Goal: Task Accomplishment & Management: Manage account settings

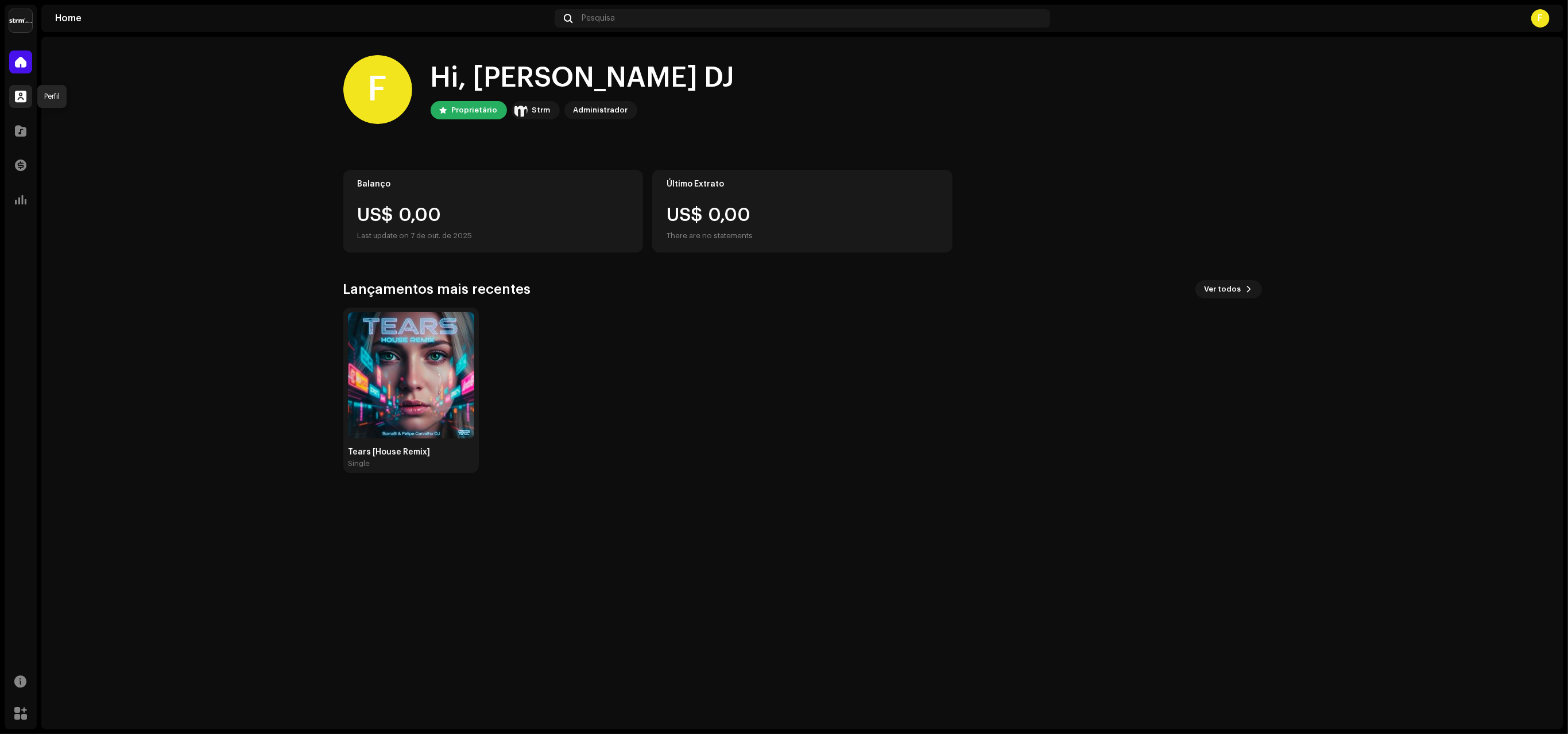
click at [18, 93] on span at bounding box center [21, 96] width 12 height 9
click at [26, 93] on span at bounding box center [21, 96] width 12 height 9
click at [27, 126] on div at bounding box center [21, 131] width 23 height 23
click at [23, 99] on span at bounding box center [21, 96] width 12 height 9
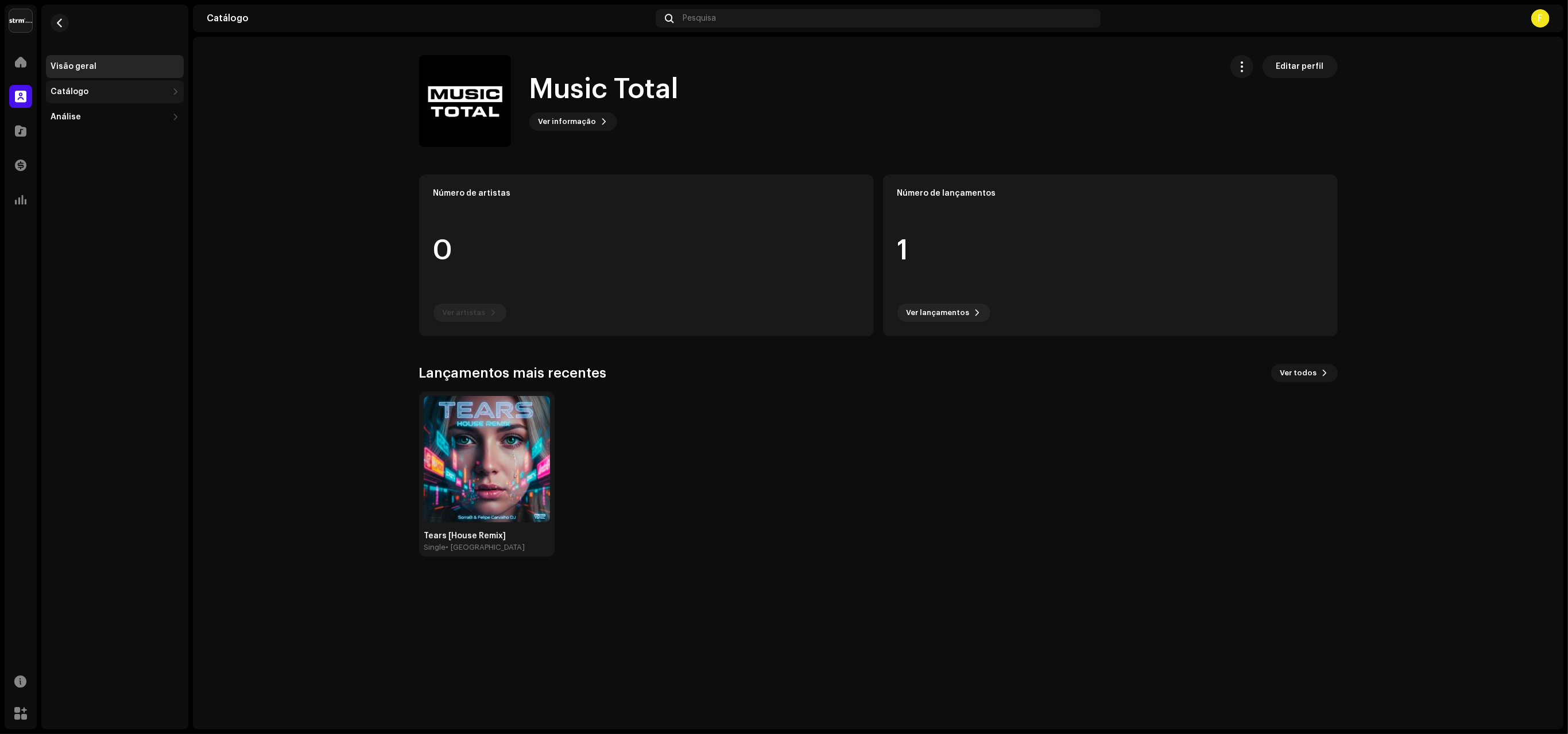
click at [79, 93] on div "Catálogo" at bounding box center [69, 91] width 38 height 9
click at [68, 170] on div "Análise" at bounding box center [66, 167] width 30 height 9
click at [25, 128] on span at bounding box center [21, 131] width 12 height 9
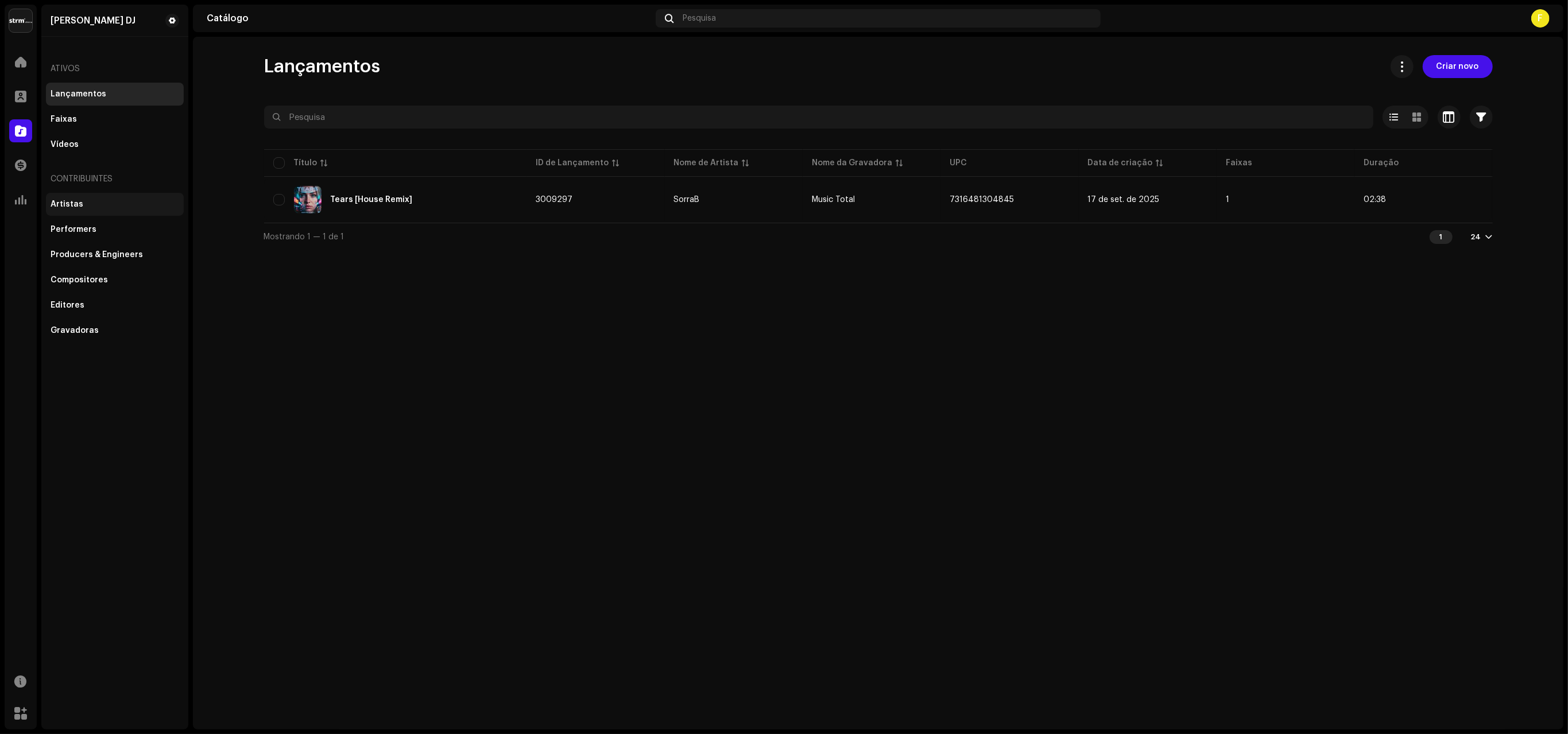
click at [61, 201] on div "Artistas" at bounding box center [67, 204] width 33 height 9
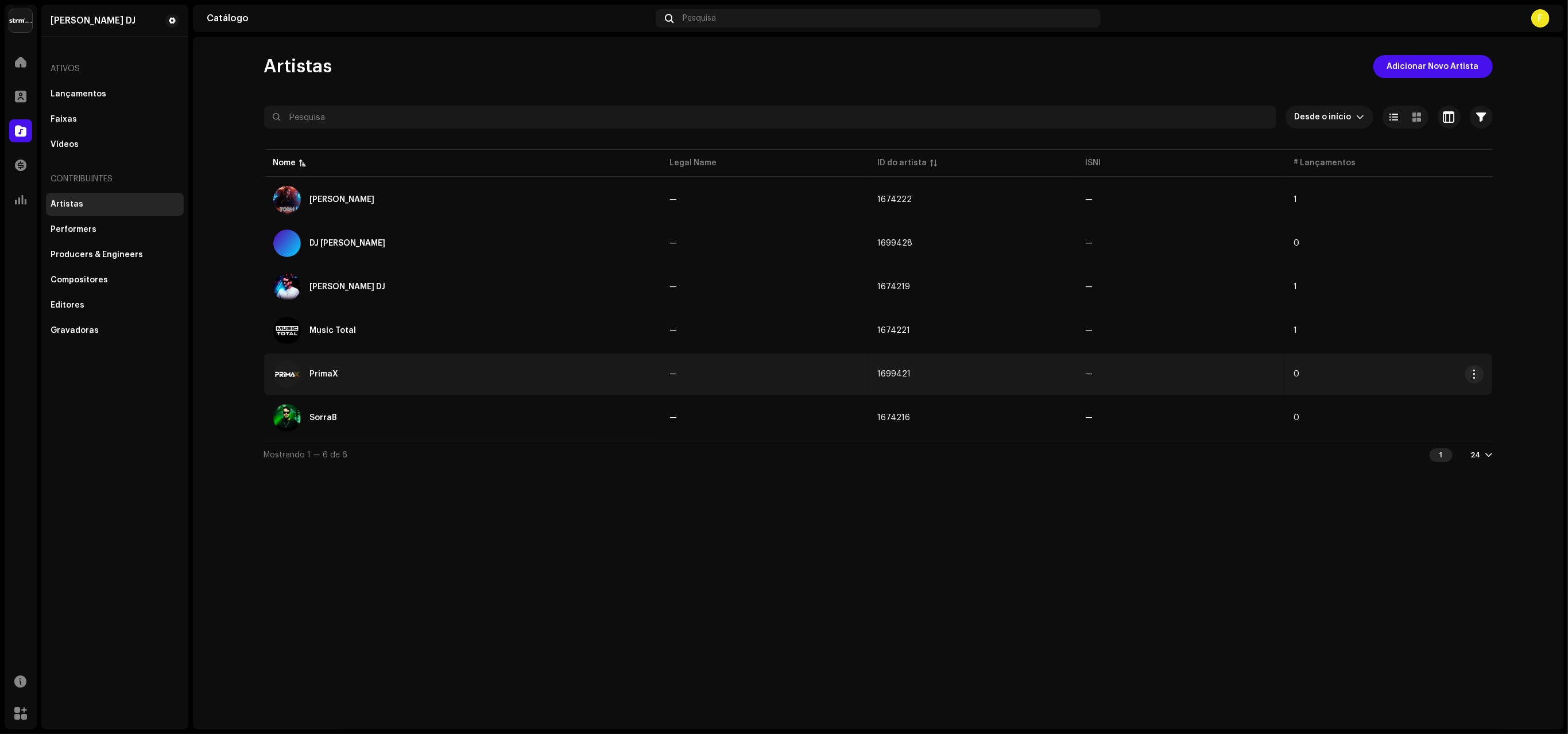
click at [347, 369] on div "PrimaX" at bounding box center [462, 374] width 378 height 27
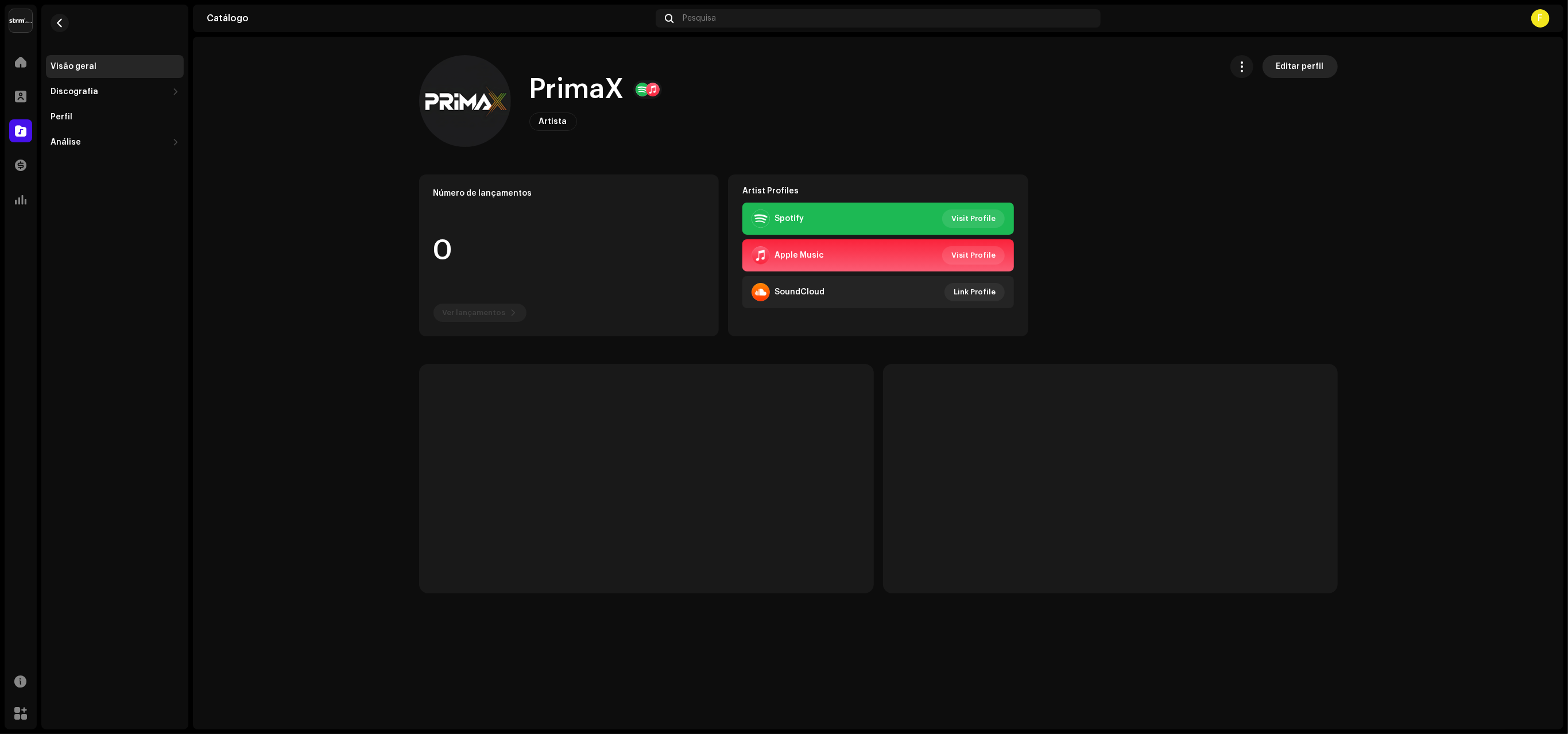
click at [1294, 71] on span "Editar perfil" at bounding box center [1300, 67] width 47 height 23
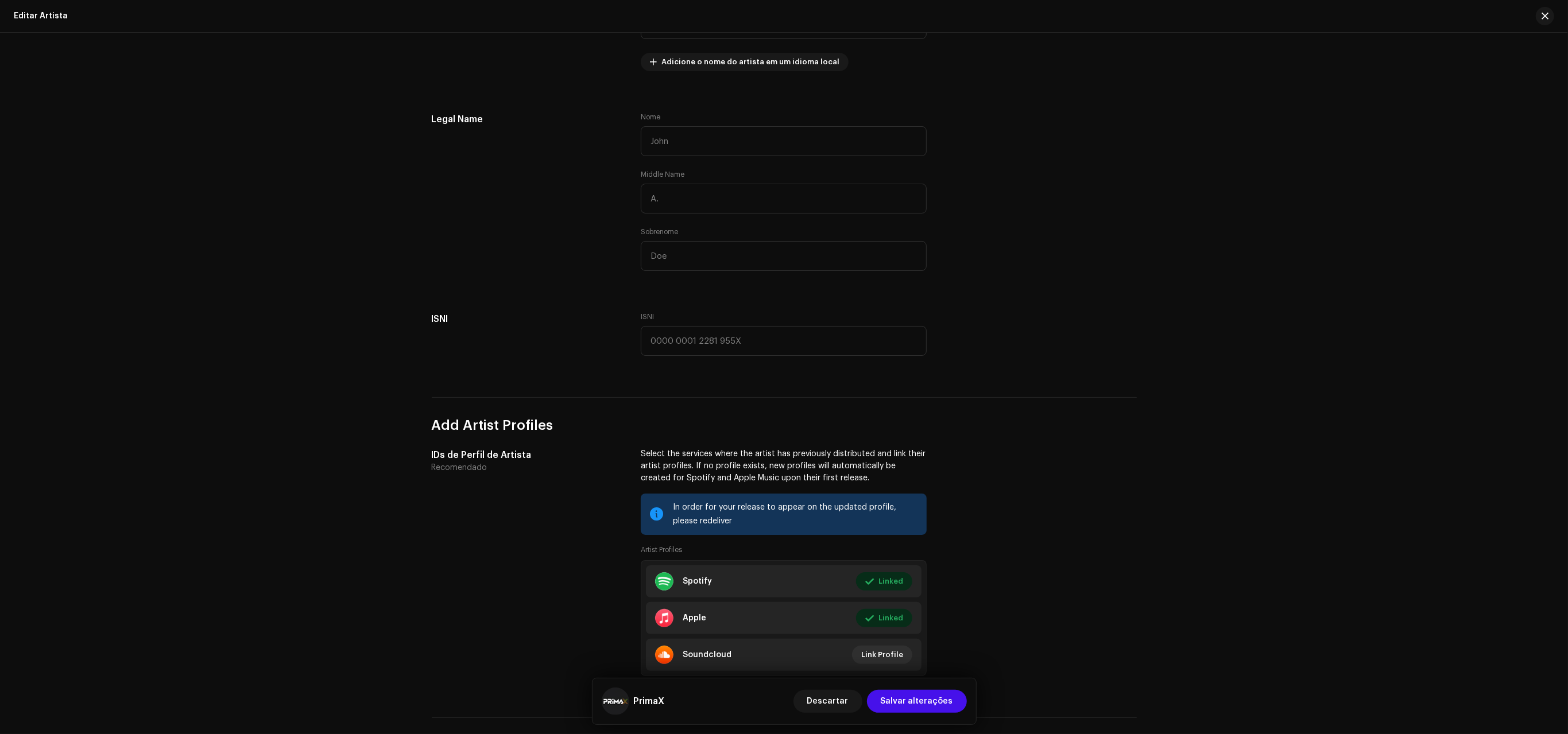
scroll to position [402, 0]
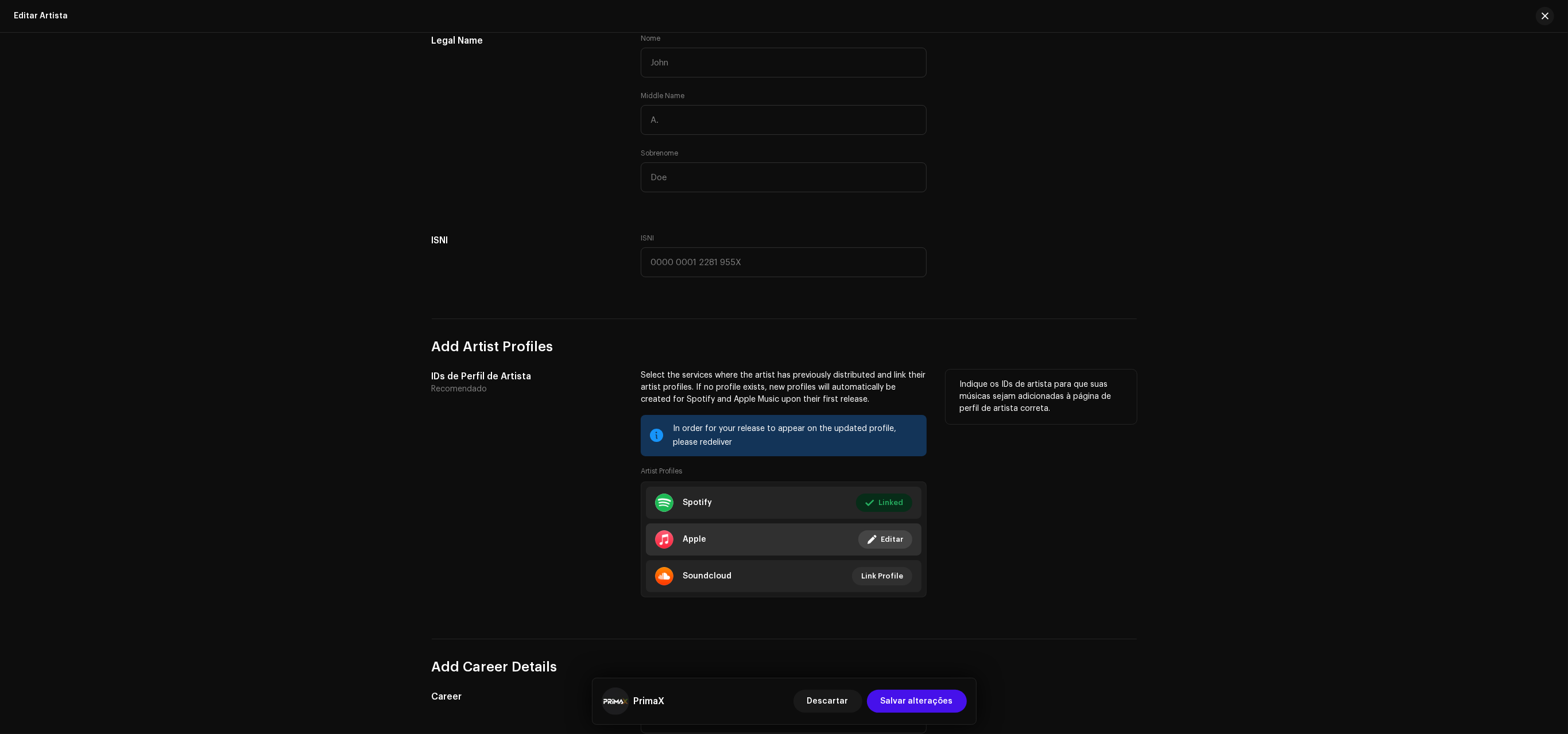
click at [891, 540] on span "Editar" at bounding box center [892, 540] width 23 height 23
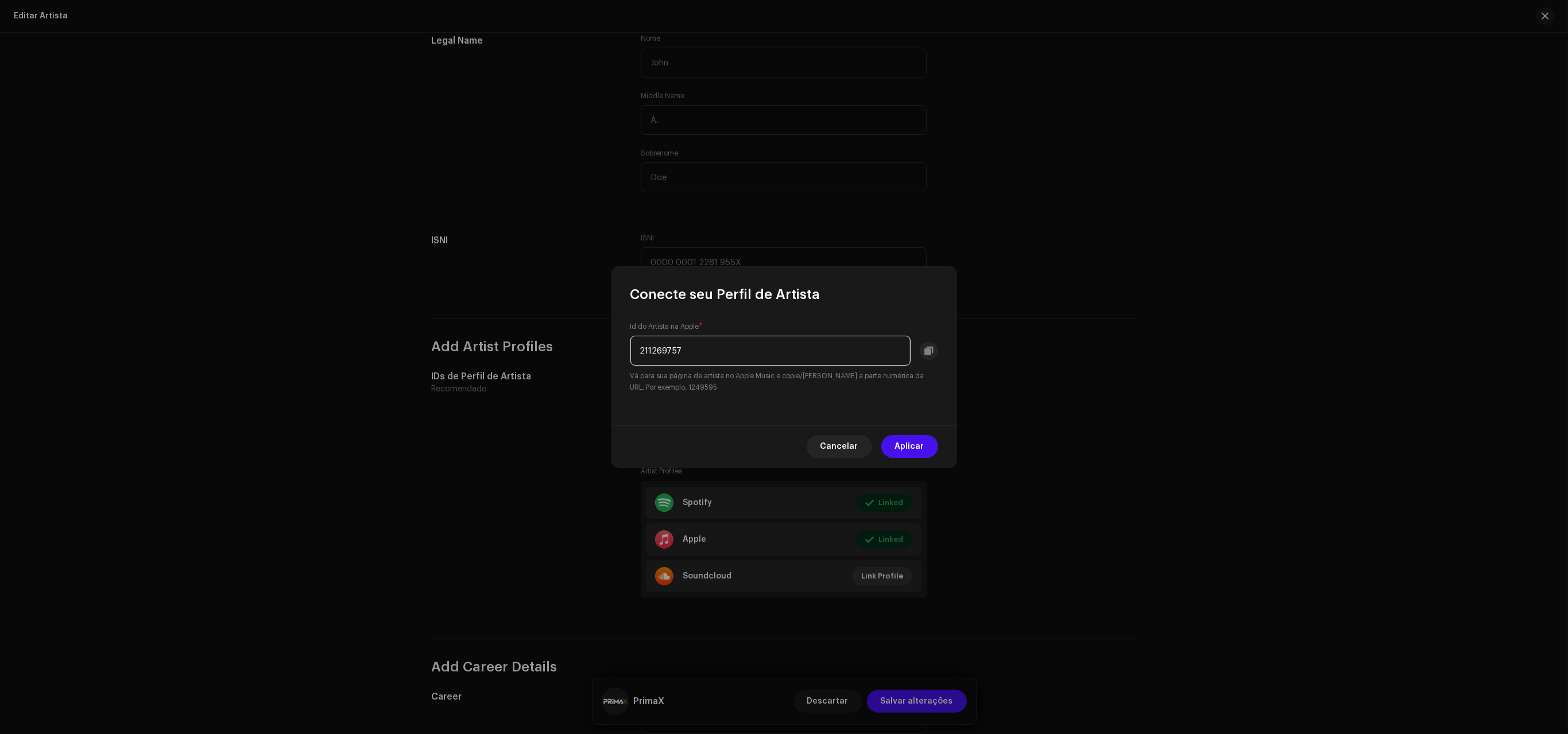
drag, startPoint x: 713, startPoint y: 351, endPoint x: 534, endPoint y: 323, distance: 181.2
click at [536, 323] on div "Conecte seu Perfil de Artista Id do Artista na Apple * 211269757 Vá para sua pá…" at bounding box center [784, 367] width 1568 height 734
paste input "1844659628"
type input "1844659628"
click at [913, 446] on span "Aplicar" at bounding box center [910, 447] width 29 height 23
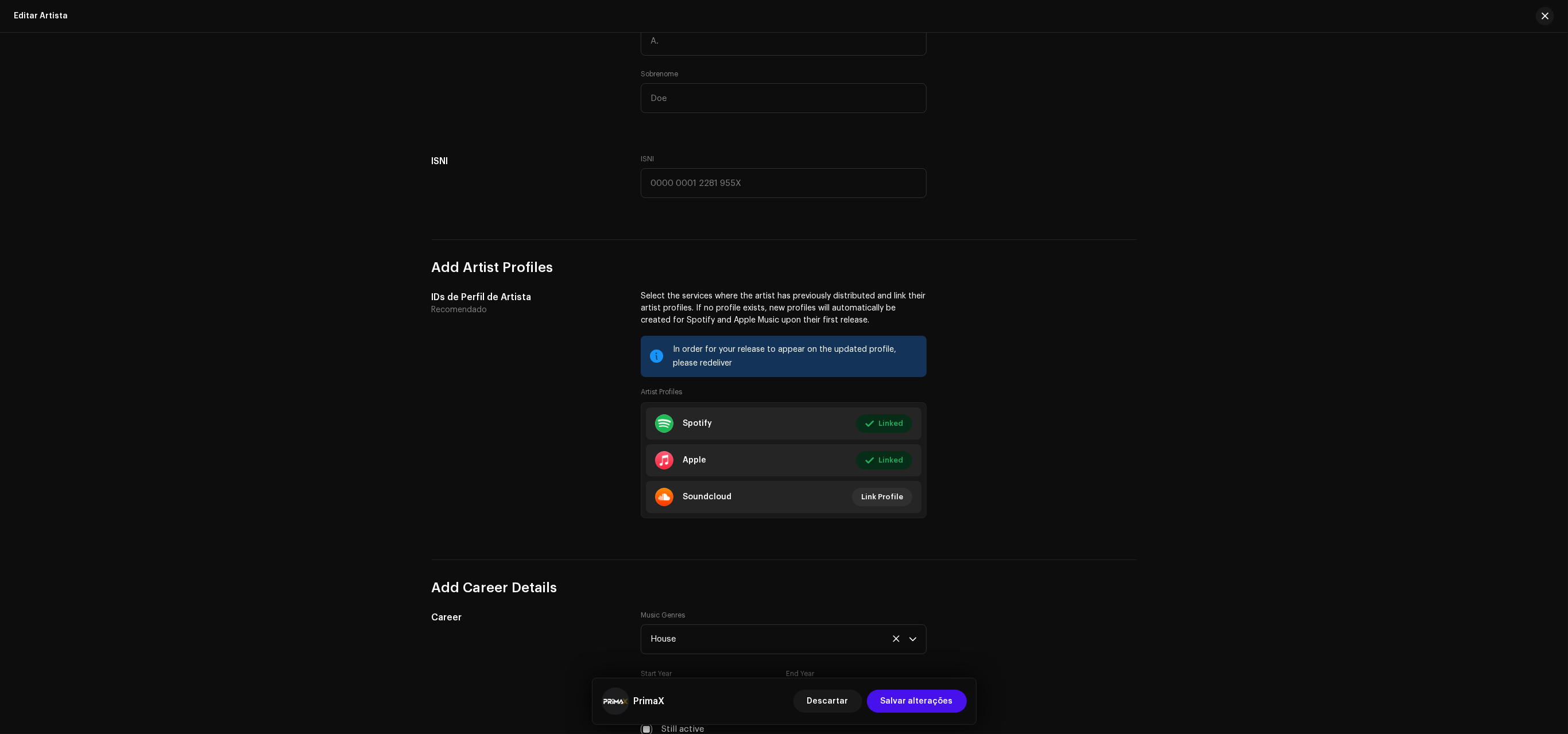
scroll to position [397, 0]
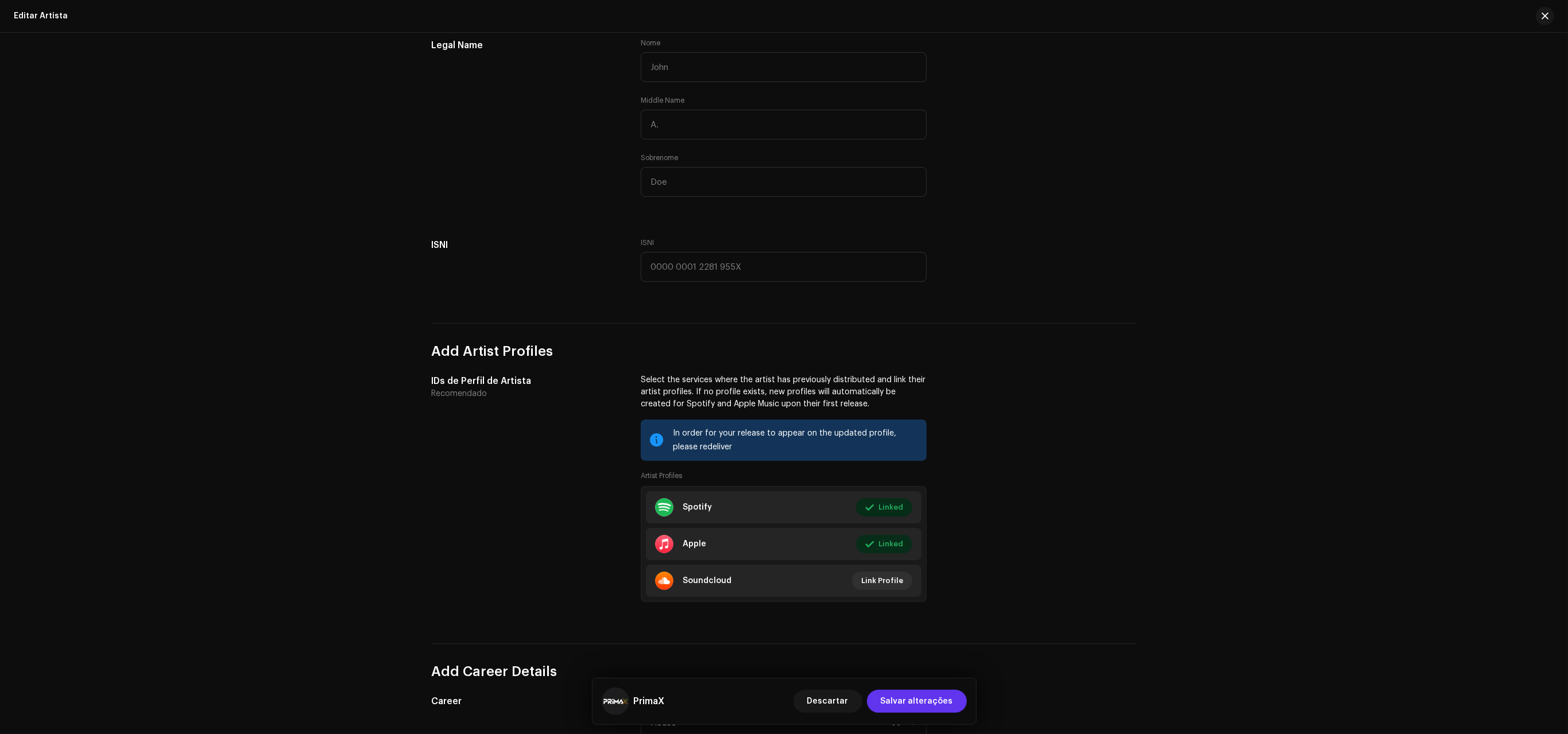
click at [911, 703] on span "Salvar alterações" at bounding box center [917, 702] width 72 height 23
